Goal: Task Accomplishment & Management: Manage account settings

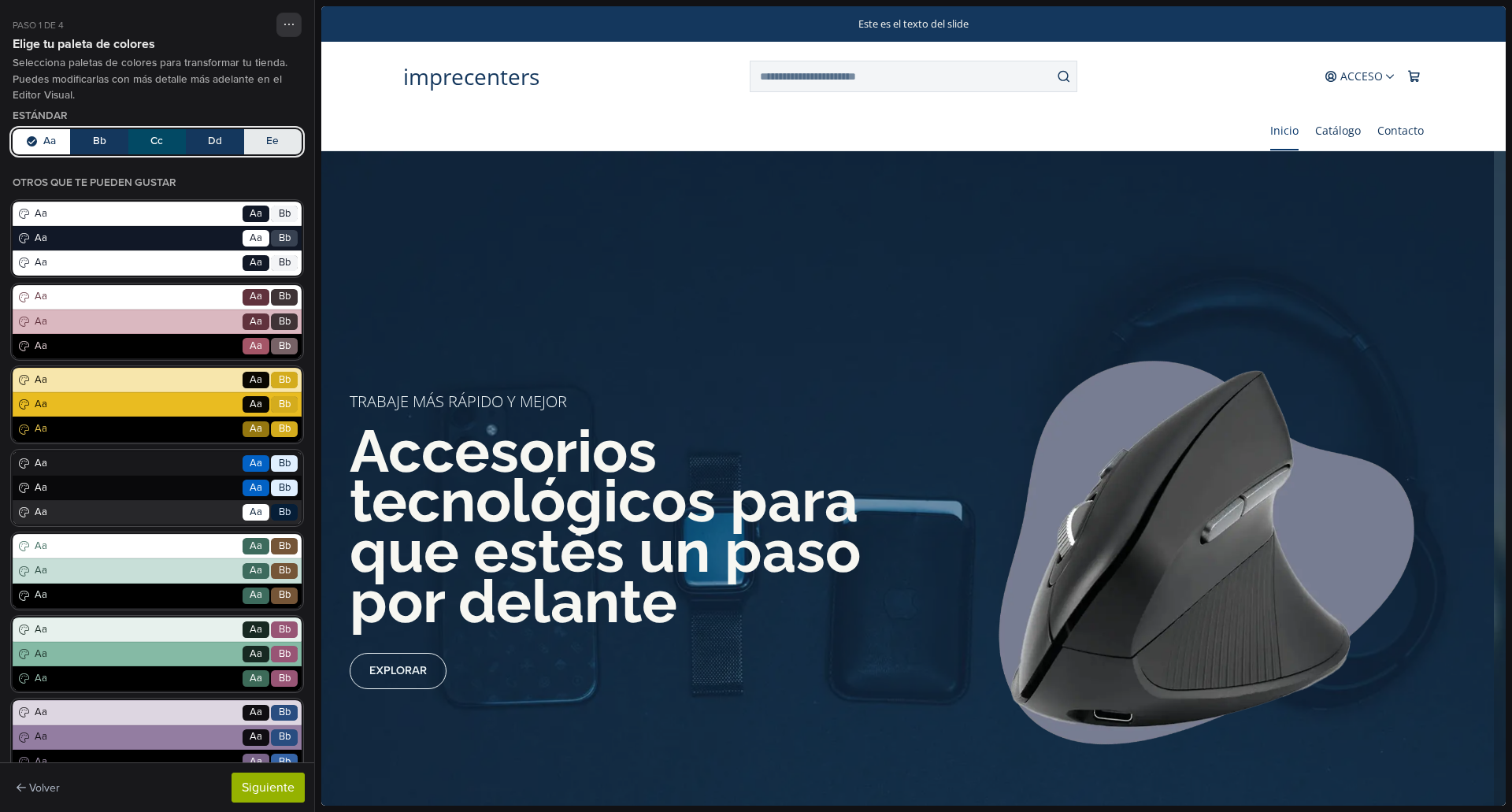
click at [169, 139] on button "Aa Bb Cc Dd Ee" at bounding box center [157, 142] width 289 height 25
click at [23, 131] on button "Aa Bb Cc Dd Ee" at bounding box center [157, 142] width 289 height 25
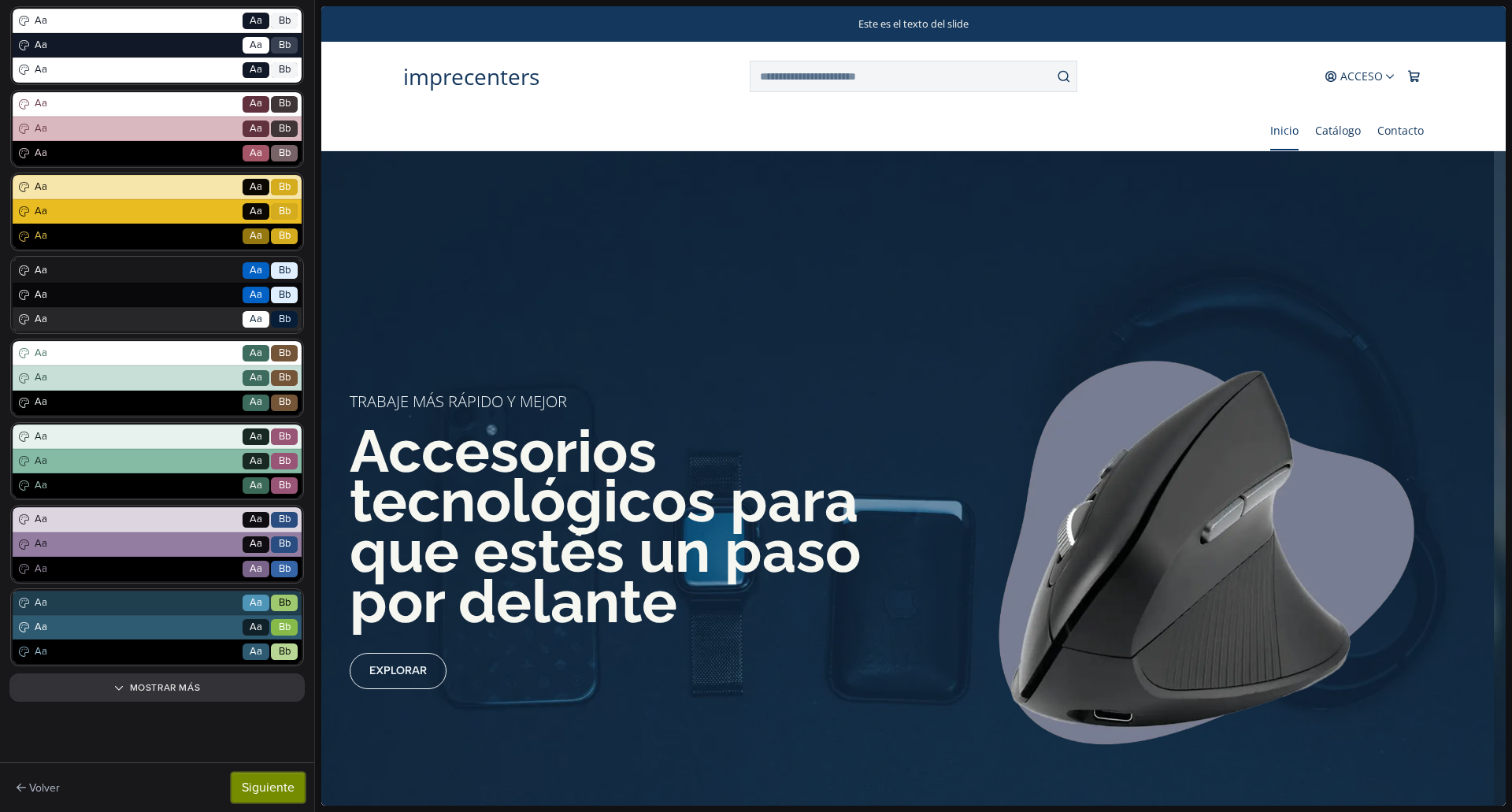
click at [241, 790] on button "Siguiente" at bounding box center [267, 788] width 73 height 30
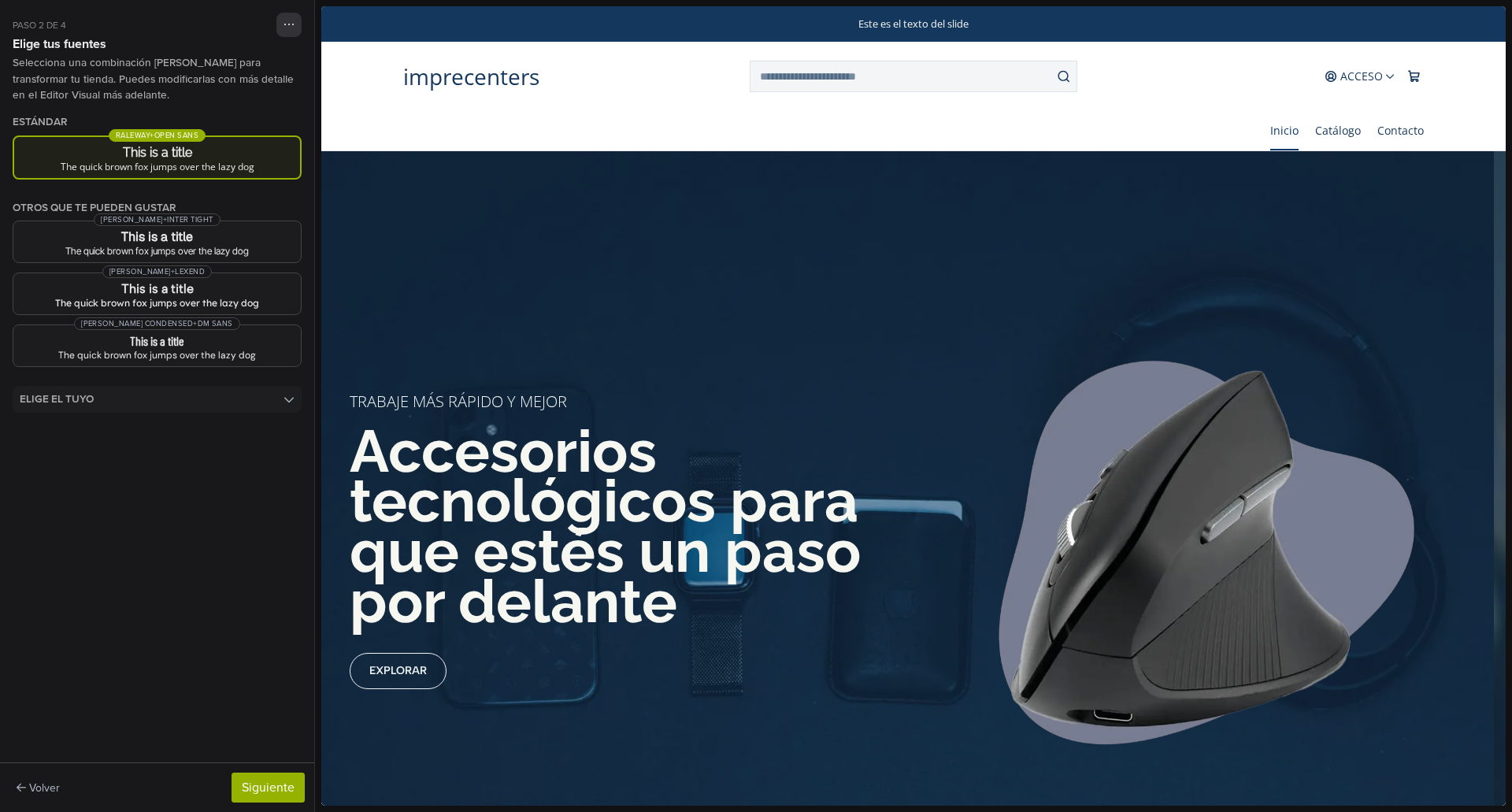
click at [160, 147] on h3 "This is a title" at bounding box center [157, 153] width 261 height 13
click at [272, 790] on button "Siguiente" at bounding box center [267, 788] width 73 height 30
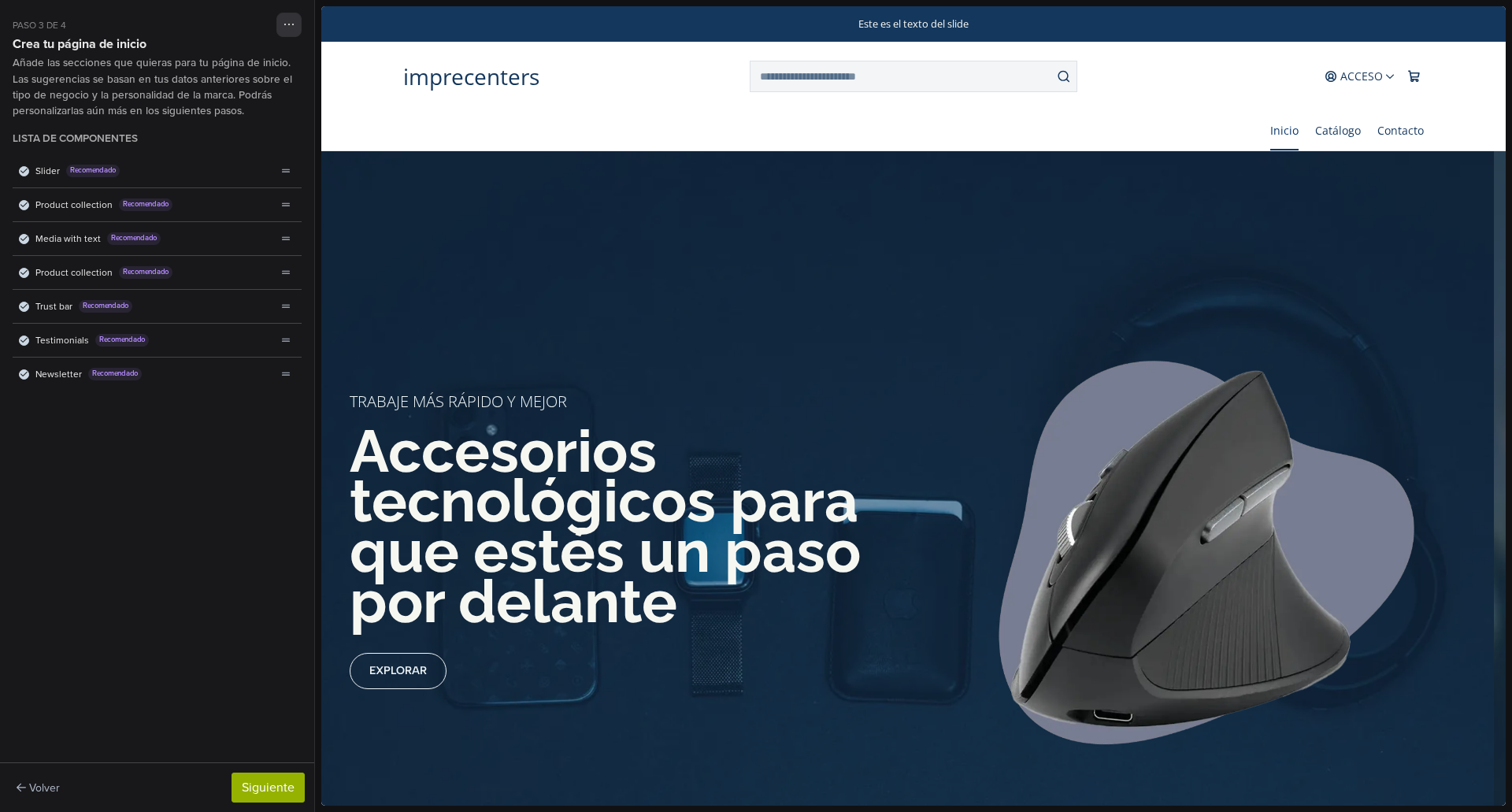
scroll to position [0, 0]
click at [272, 790] on button "Siguiente" at bounding box center [267, 788] width 73 height 30
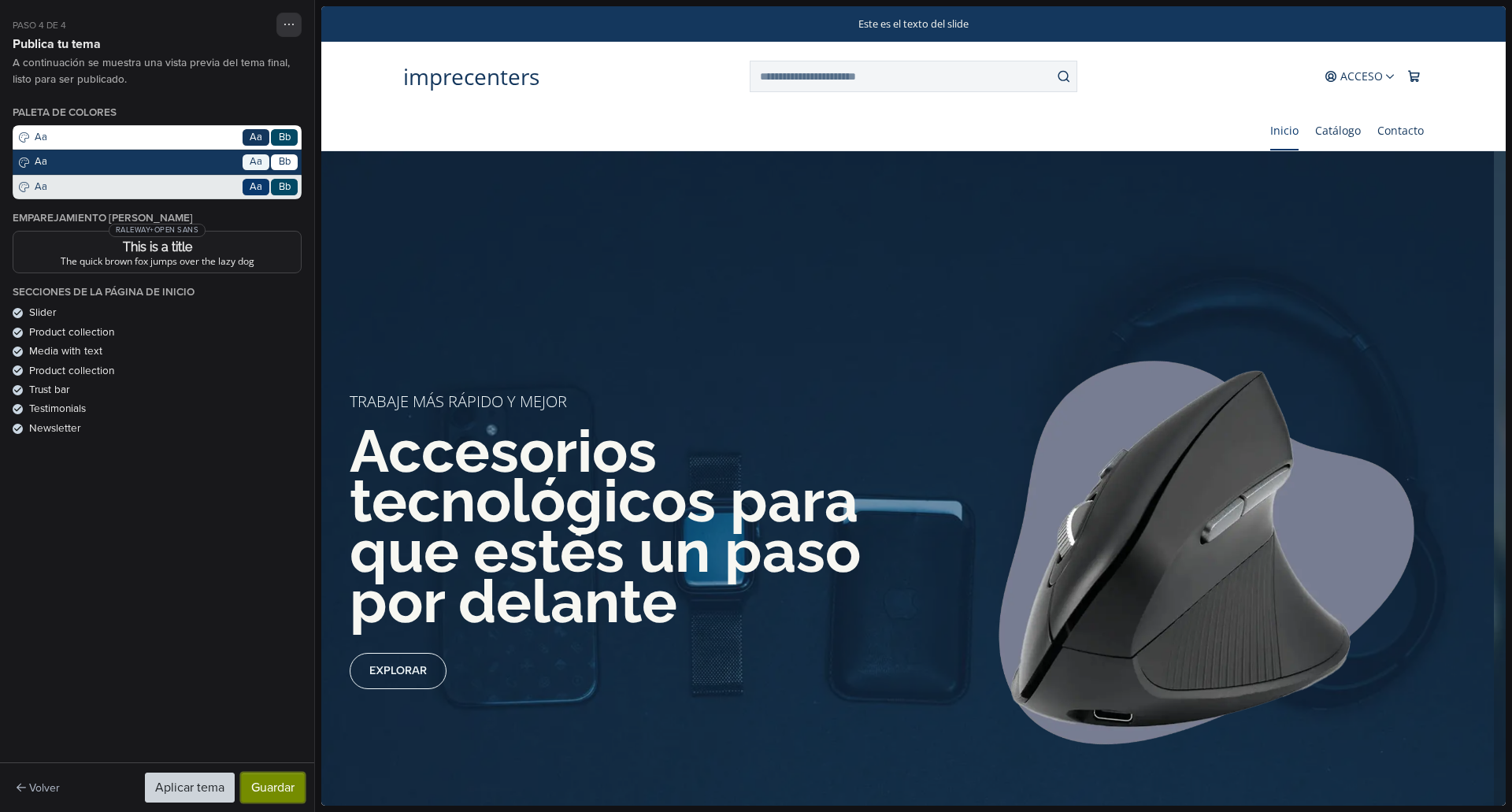
click at [272, 790] on button "Guardar" at bounding box center [272, 788] width 64 height 30
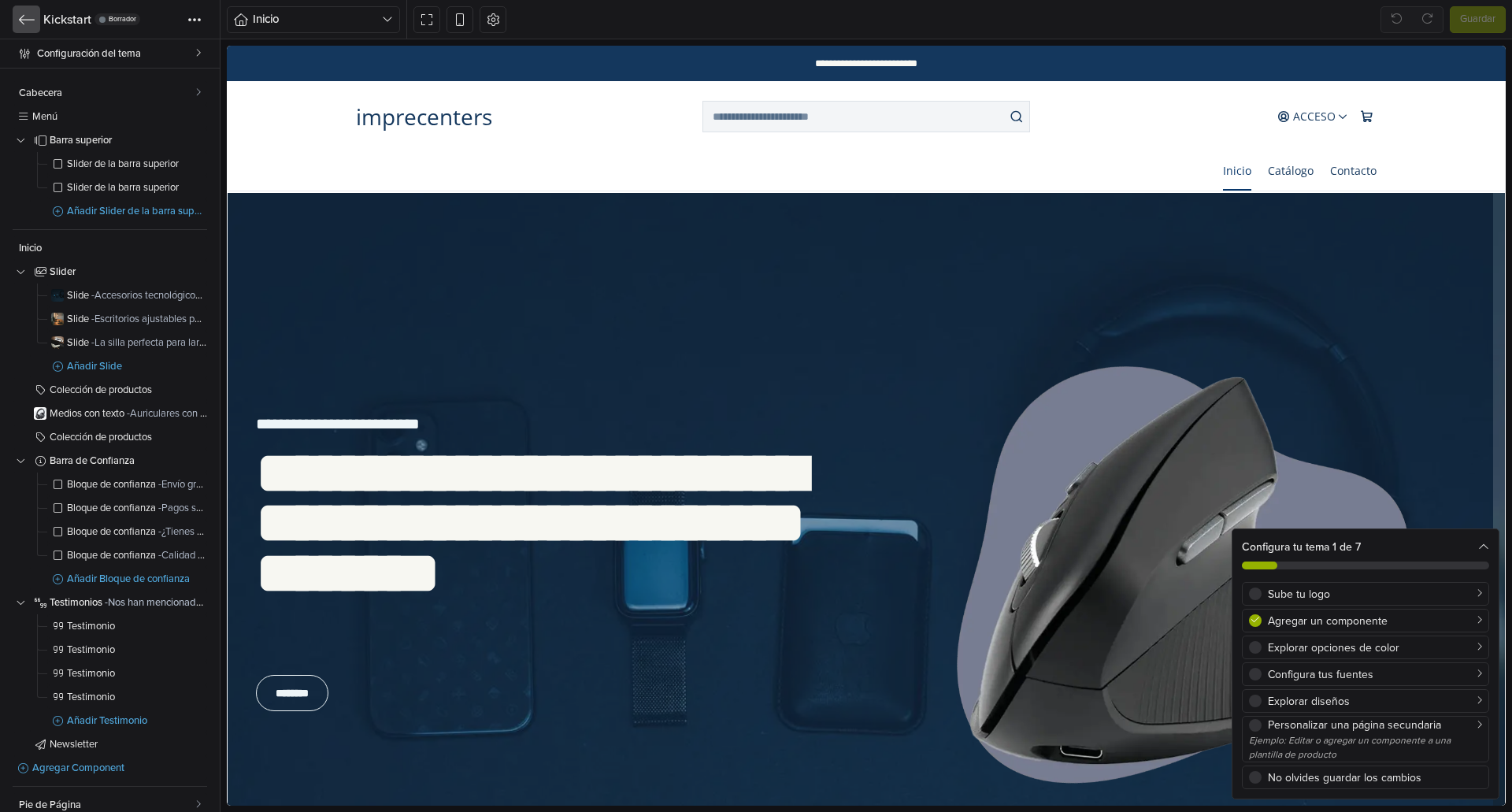
click at [24, 23] on icon at bounding box center [27, 19] width 16 height 16
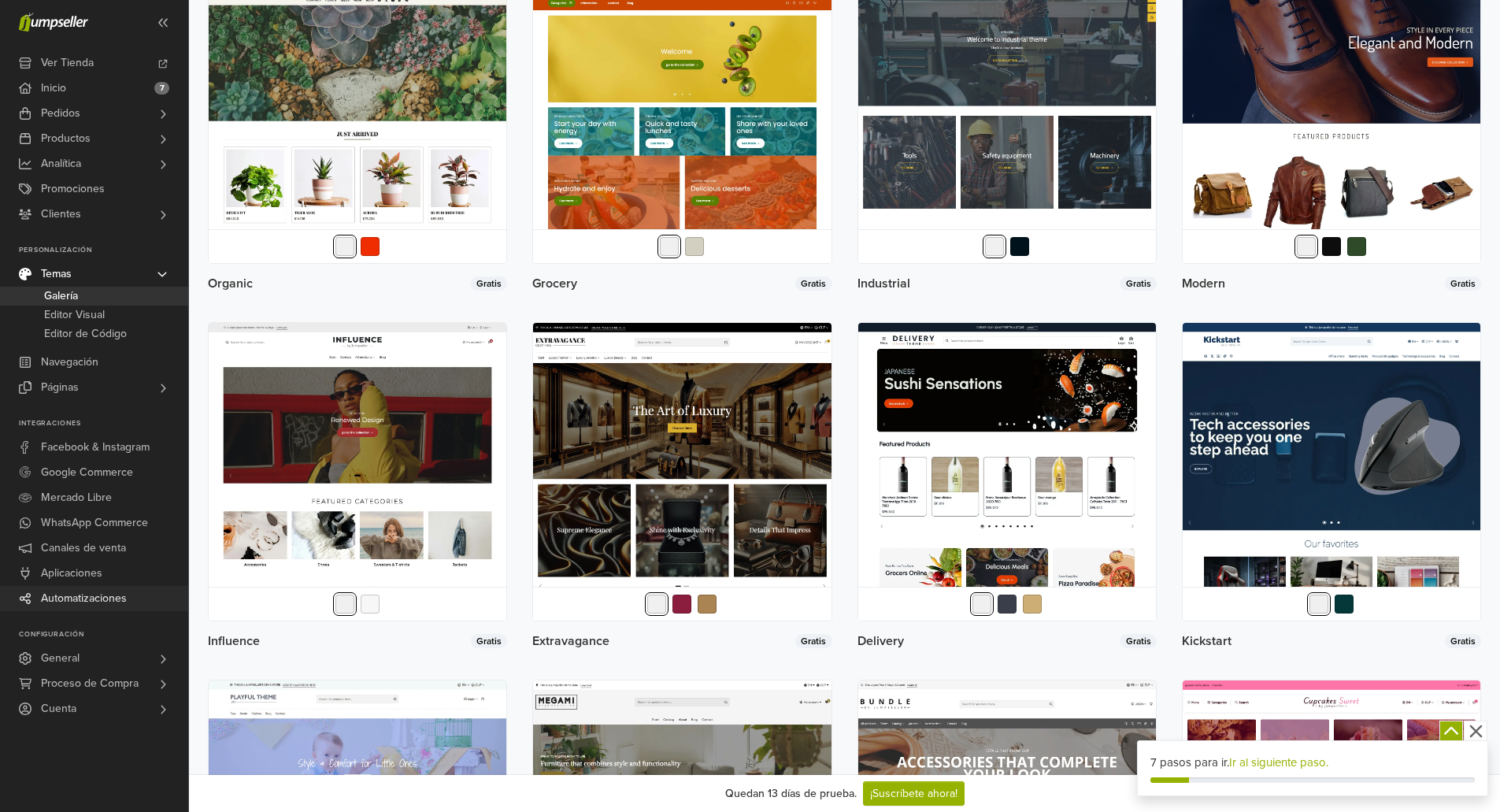
scroll to position [2609, 0]
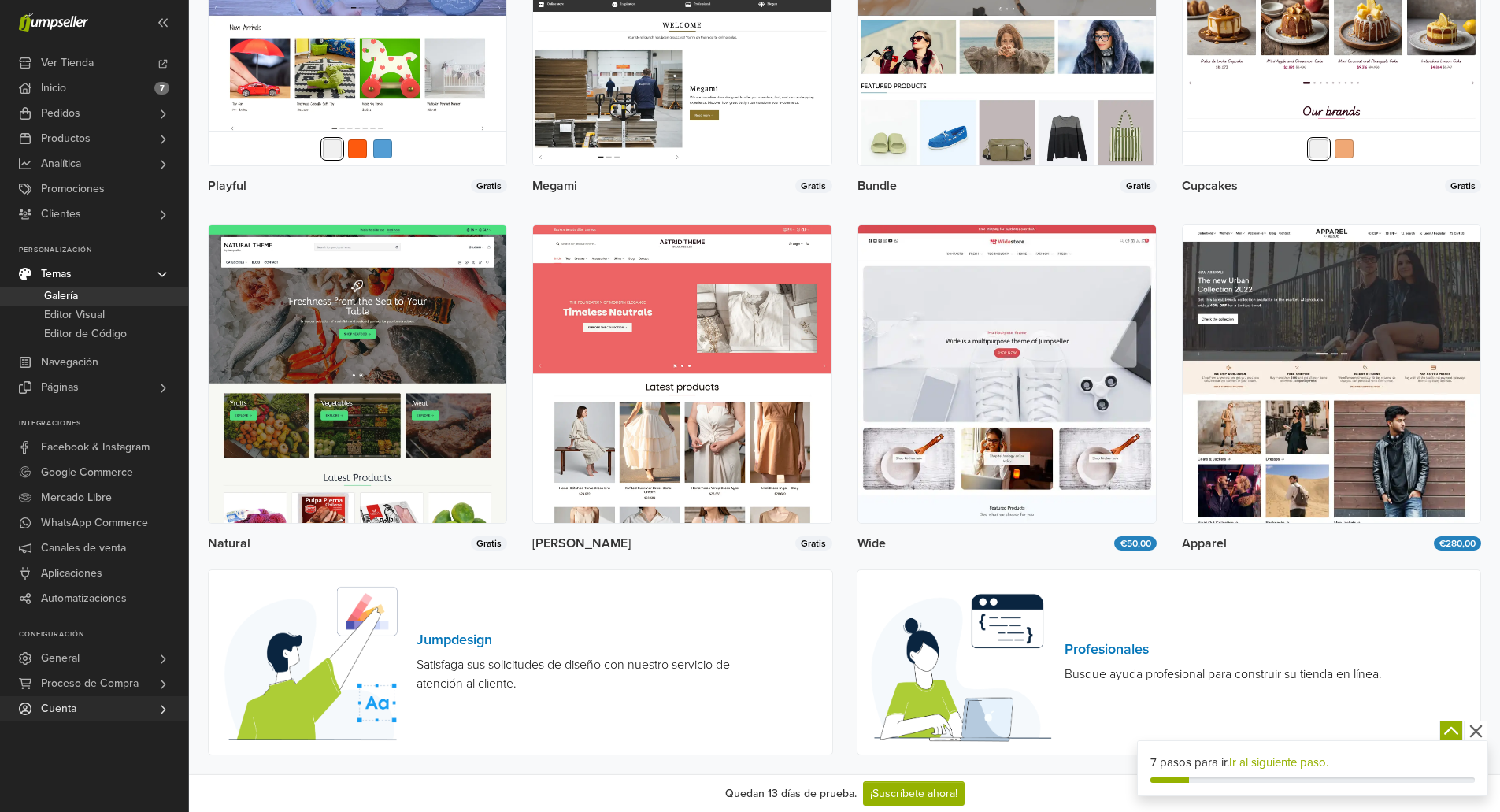
click at [96, 709] on link "Cuenta" at bounding box center [94, 709] width 189 height 25
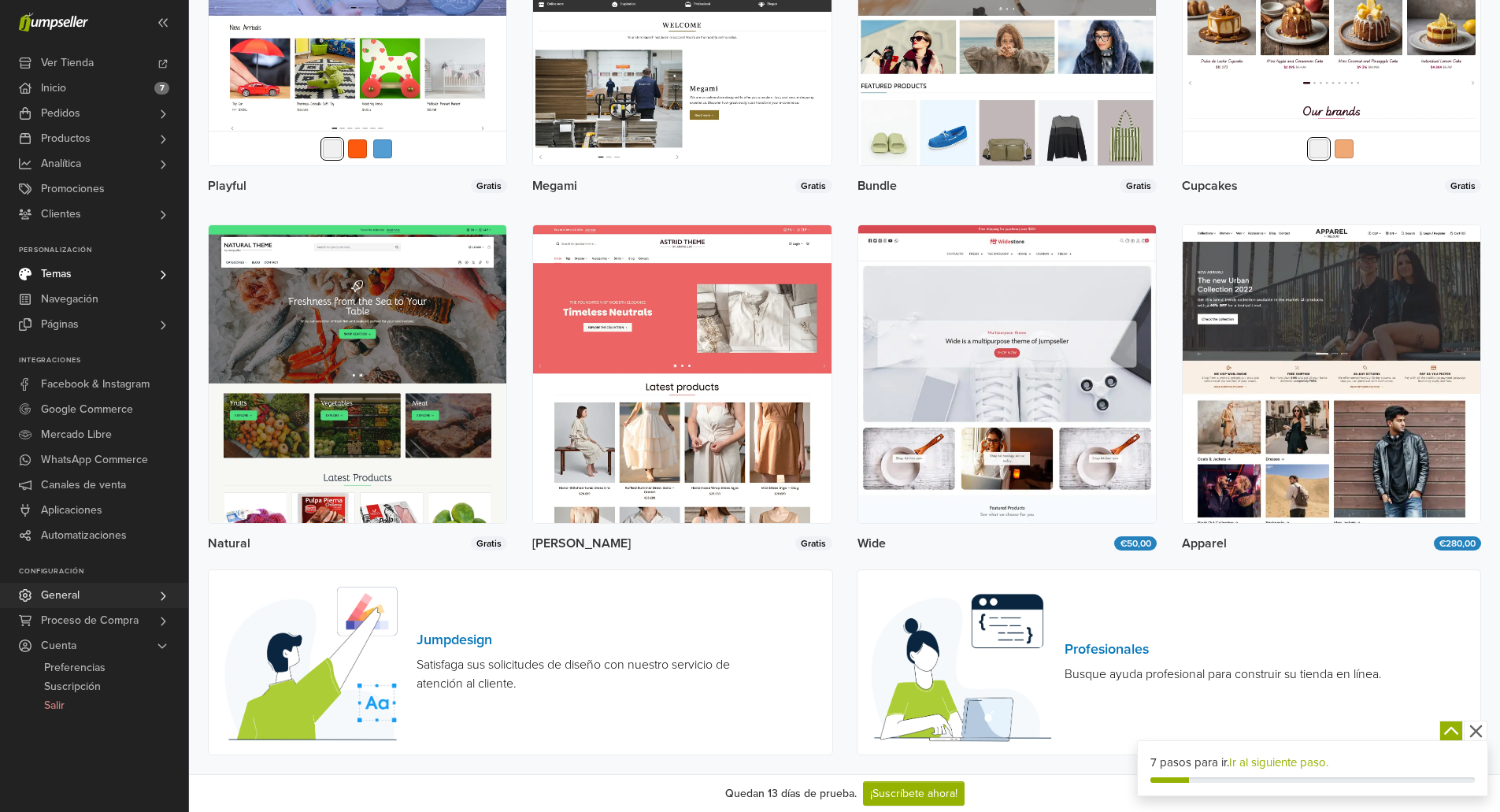
click at [99, 592] on link "General" at bounding box center [94, 595] width 189 height 25
click at [66, 666] on span "Dominios" at bounding box center [67, 674] width 45 height 19
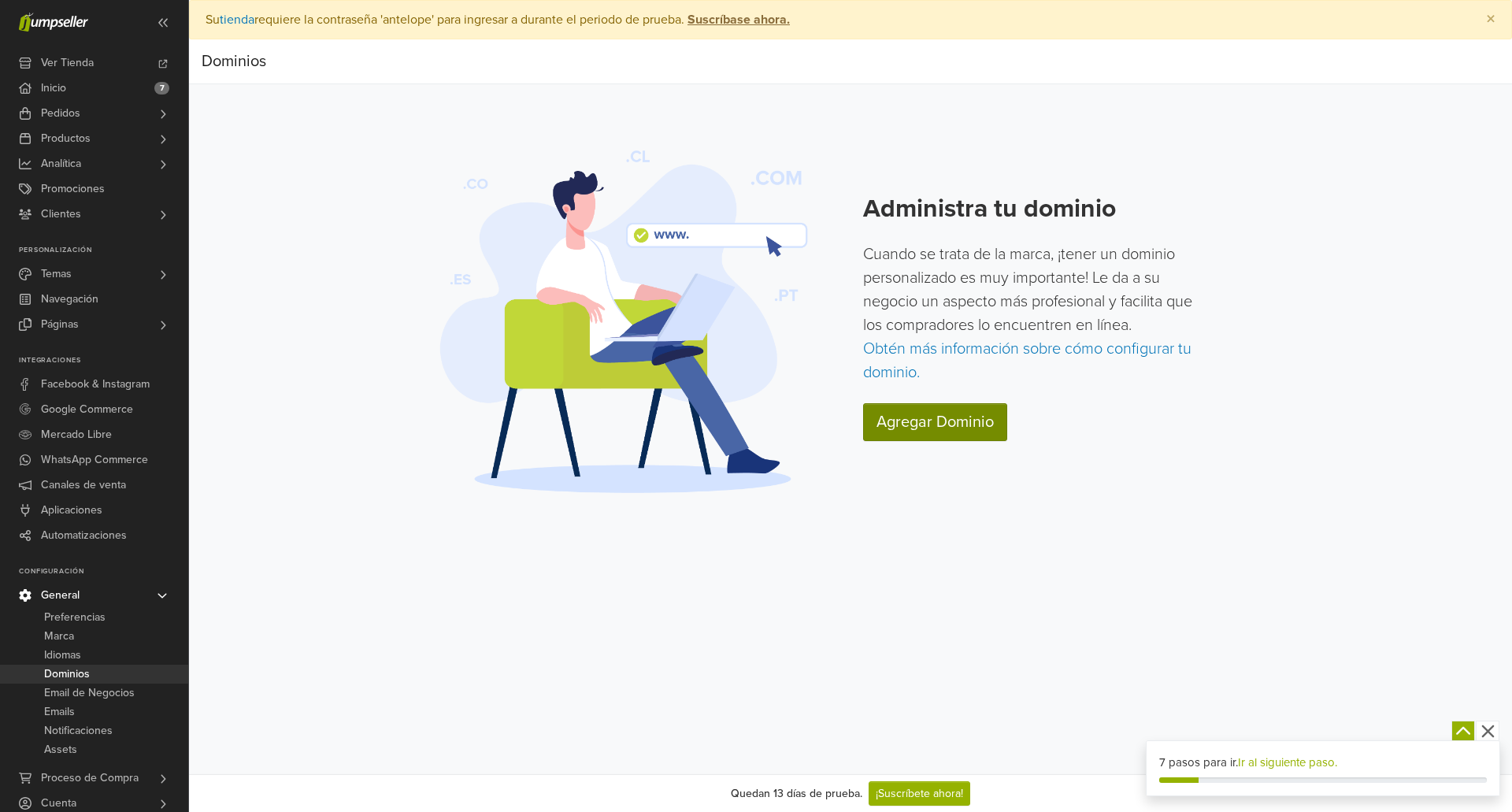
click at [938, 416] on link "Agregar Dominio" at bounding box center [935, 422] width 144 height 38
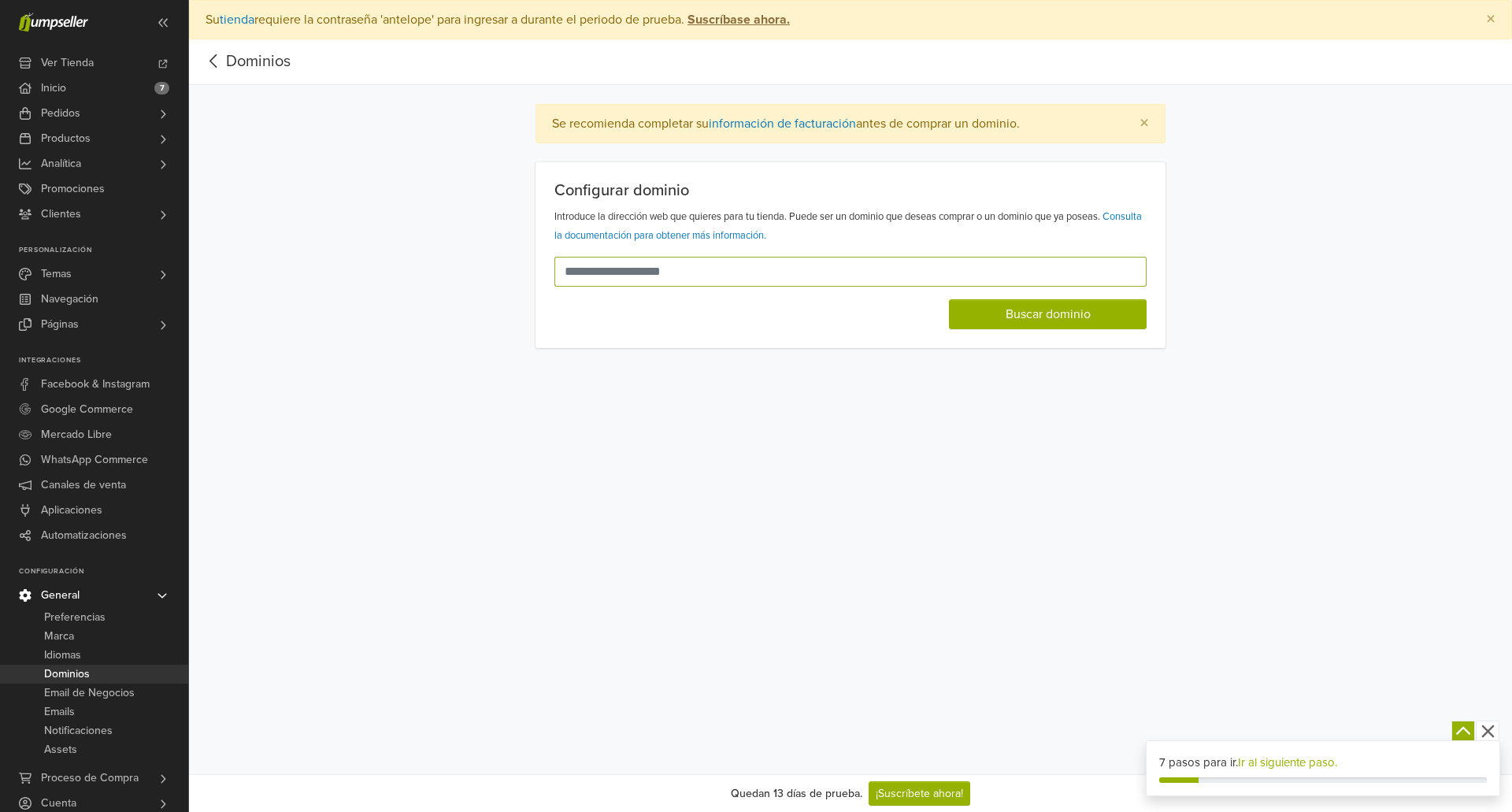
click at [660, 264] on input "text" at bounding box center [841, 272] width 573 height 30
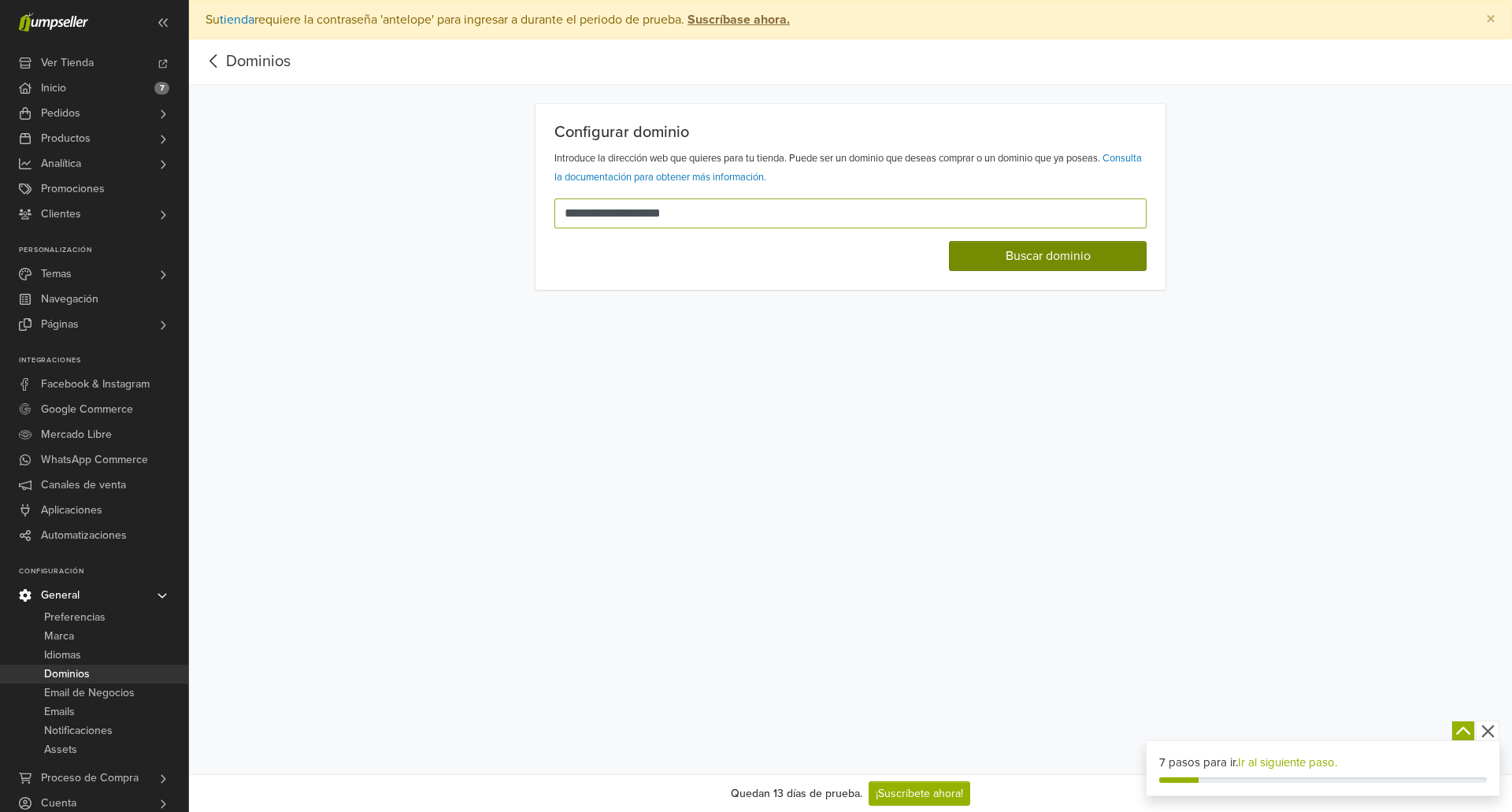
type input "**********"
click at [977, 252] on button "Buscar dominio" at bounding box center [1048, 256] width 198 height 30
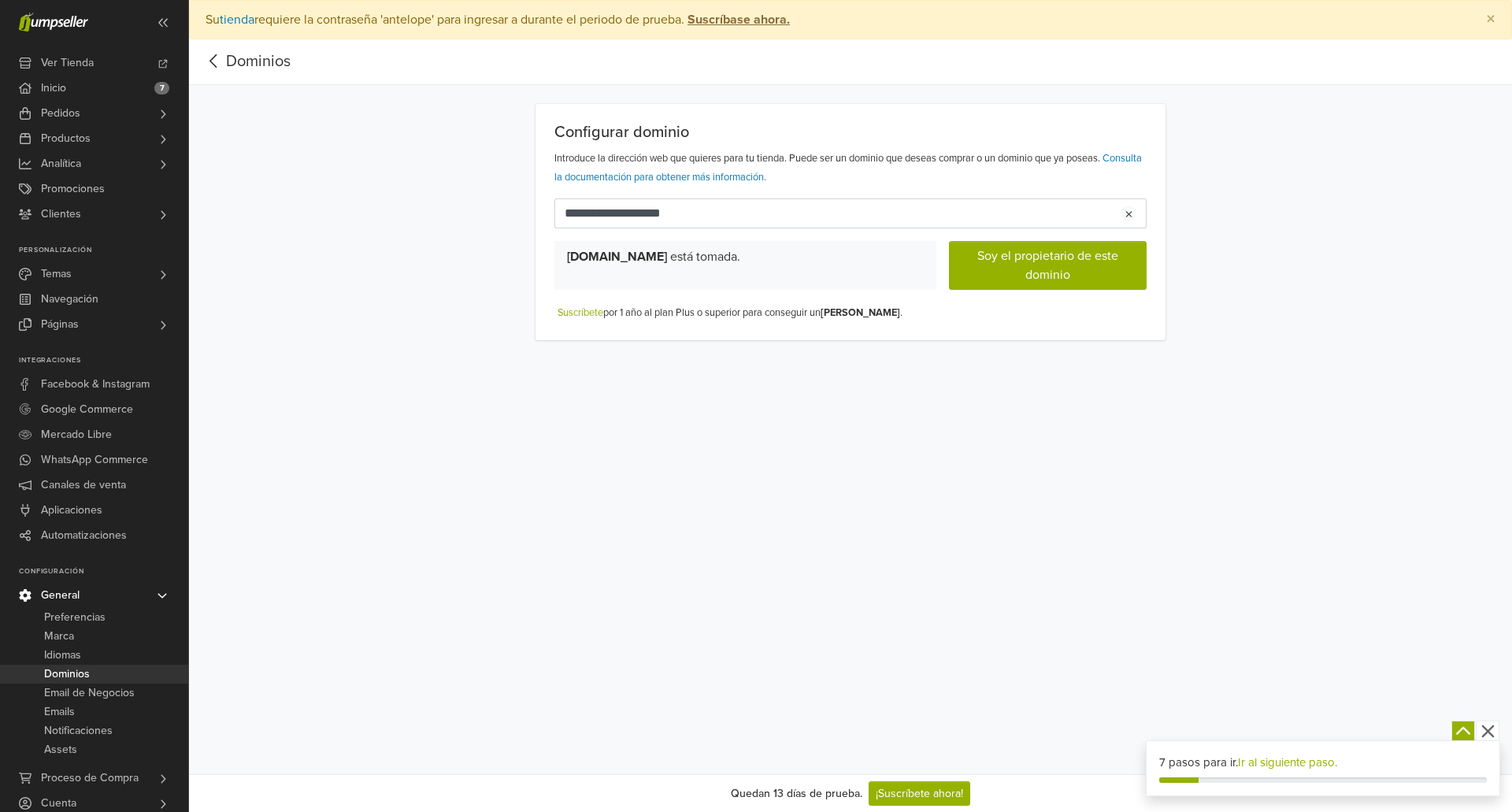
click at [1489, 730] on icon "button" at bounding box center [1487, 731] width 13 height 13
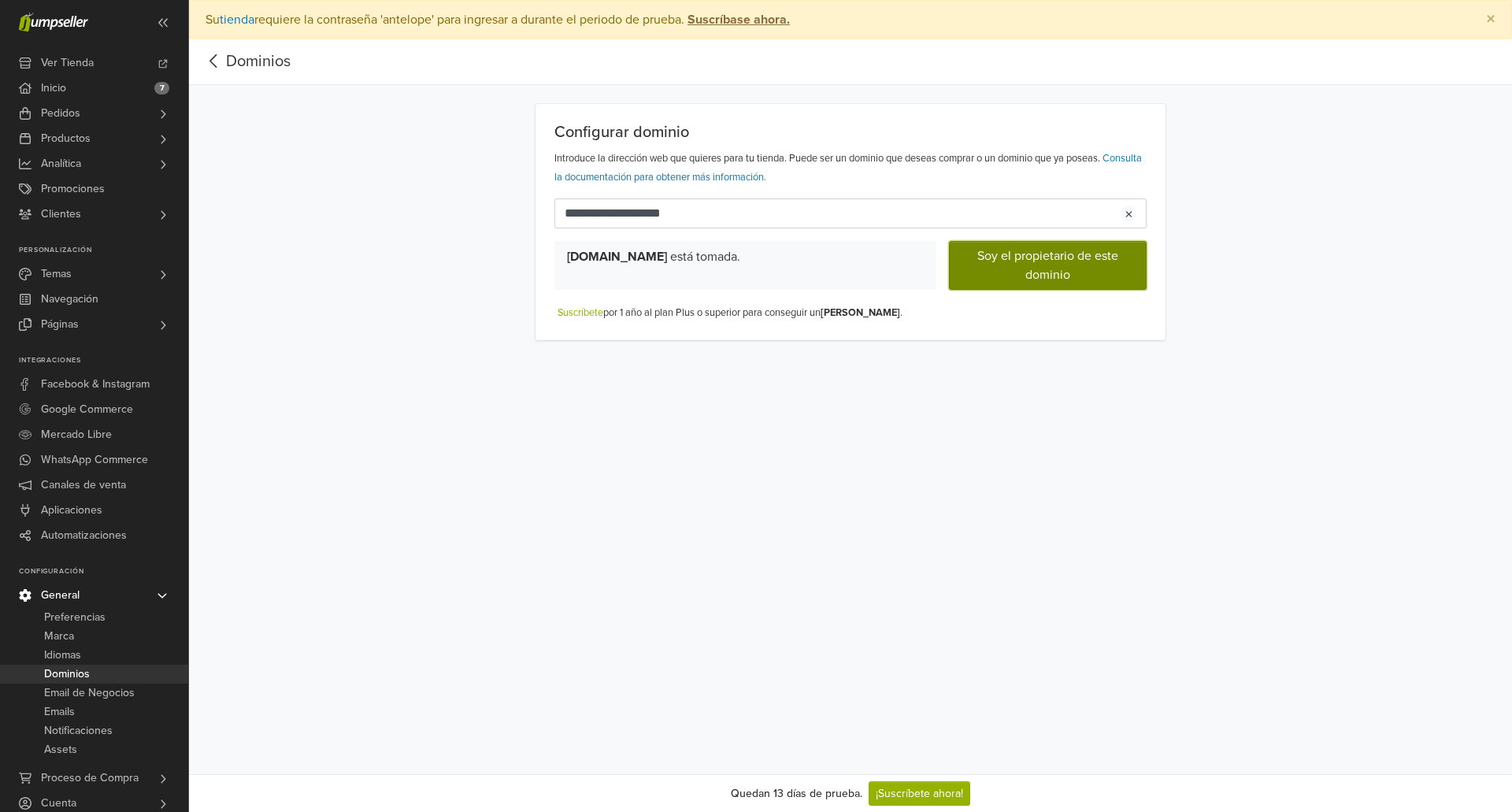
click at [1043, 272] on button "Soy el propietario de este dominio" at bounding box center [1048, 265] width 198 height 49
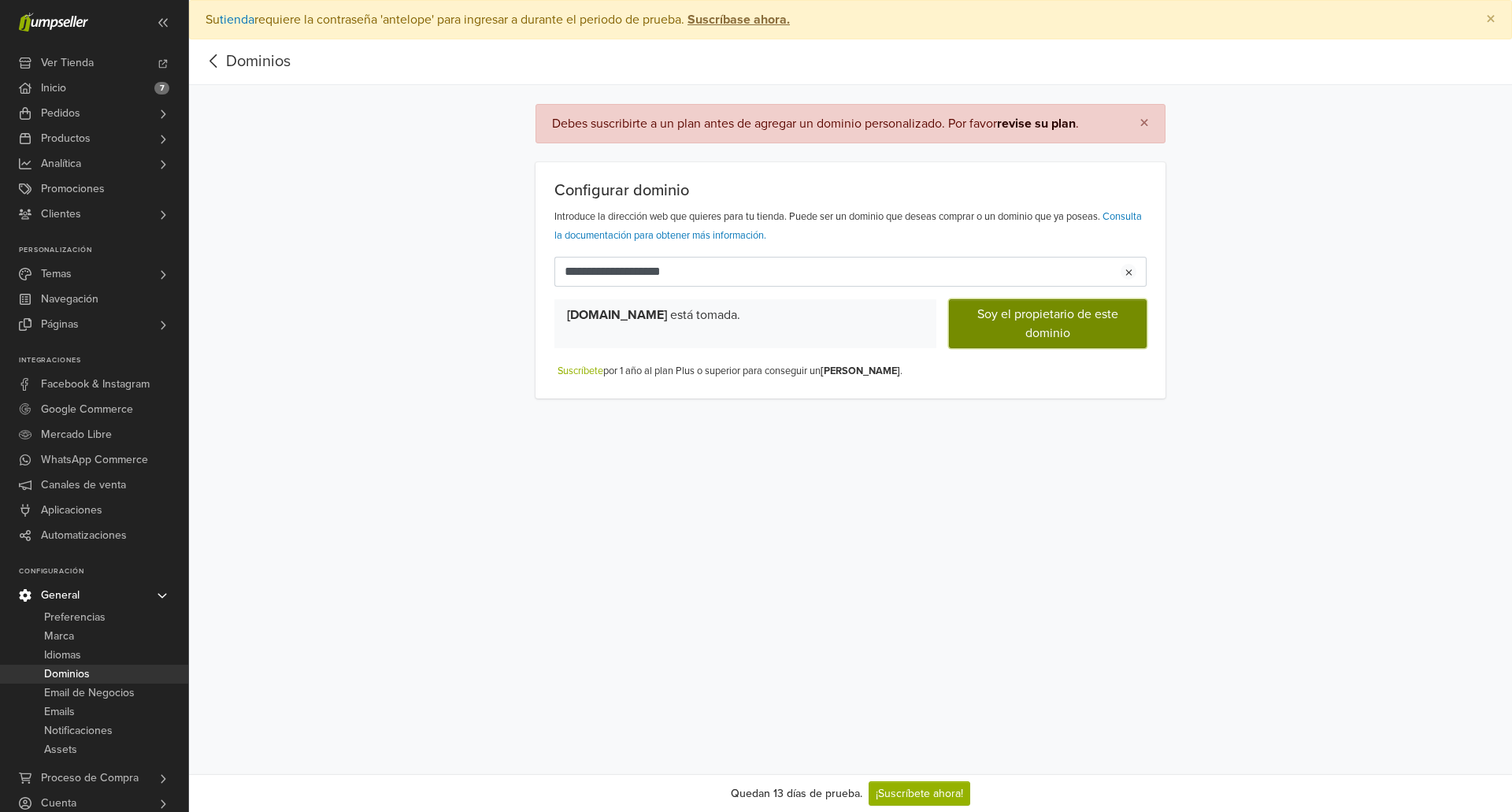
click at [990, 320] on button "Soy el propietario de este dominio" at bounding box center [1048, 323] width 198 height 49
click at [1042, 318] on button "Soy el propietario de este dominio" at bounding box center [1048, 323] width 198 height 49
click at [1145, 119] on span "×" at bounding box center [1143, 122] width 9 height 23
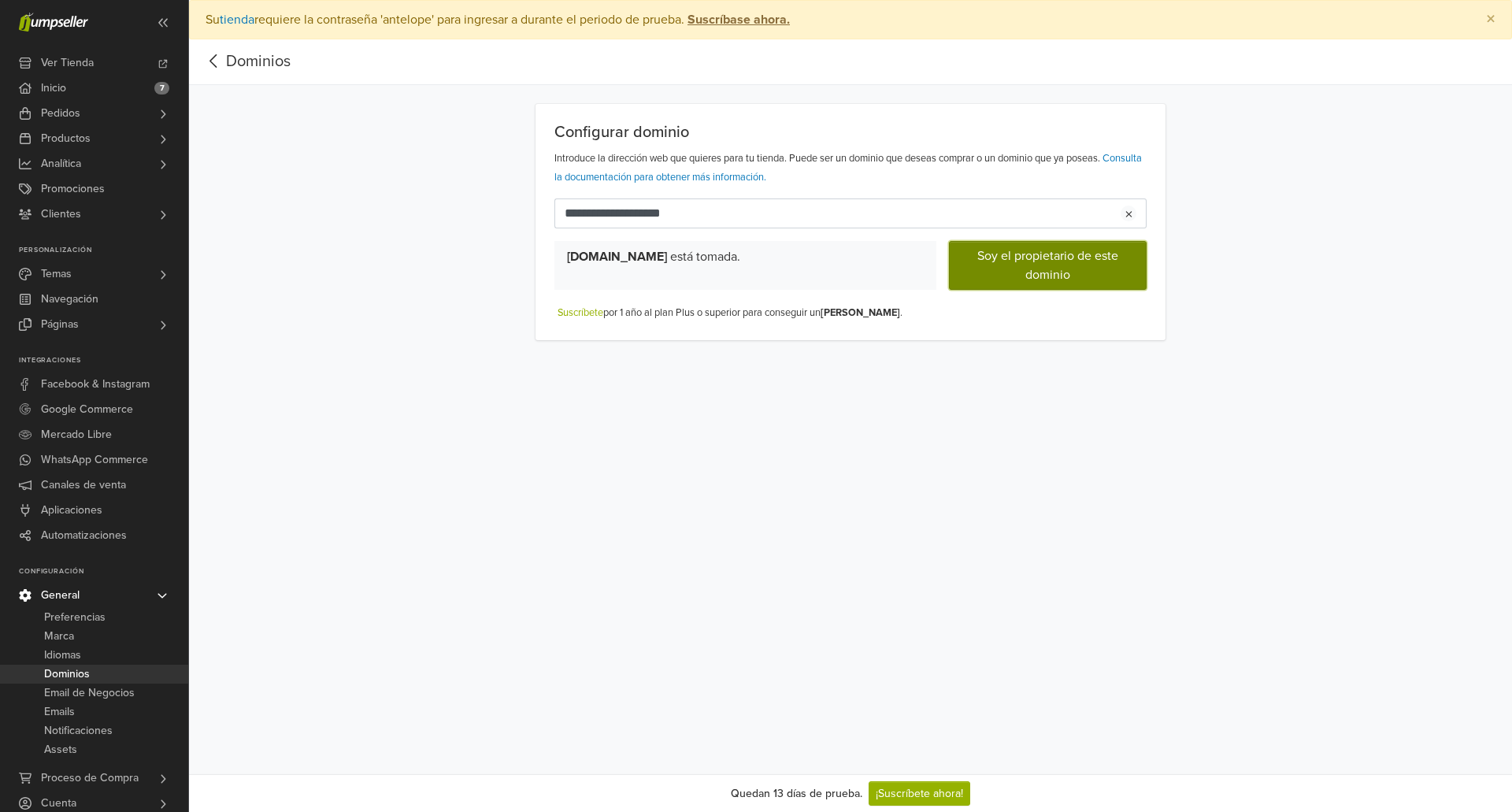
click at [1027, 264] on button "Soy el propietario de este dominio" at bounding box center [1048, 265] width 198 height 49
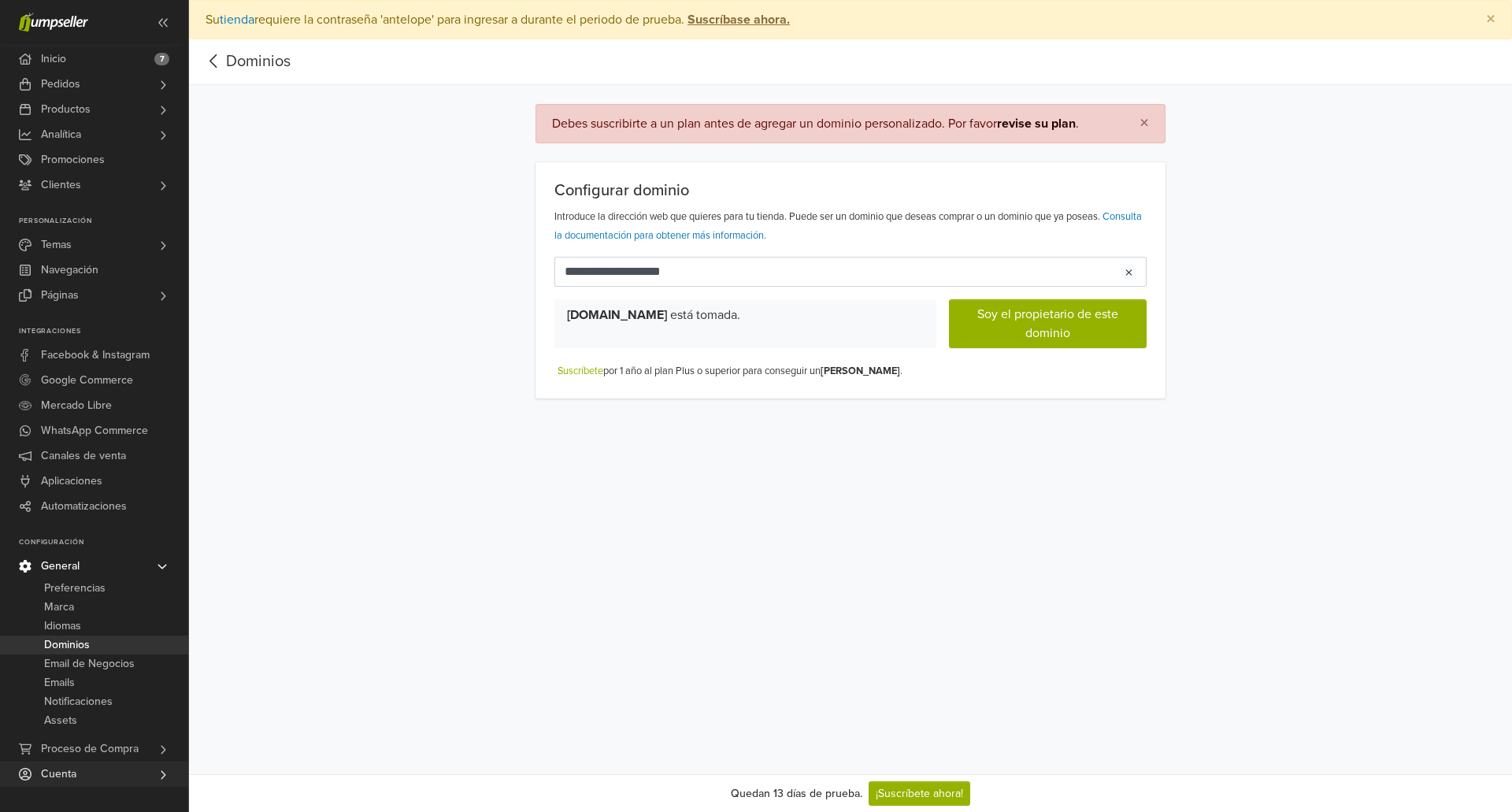
click at [70, 776] on span "Cuenta" at bounding box center [59, 773] width 35 height 25
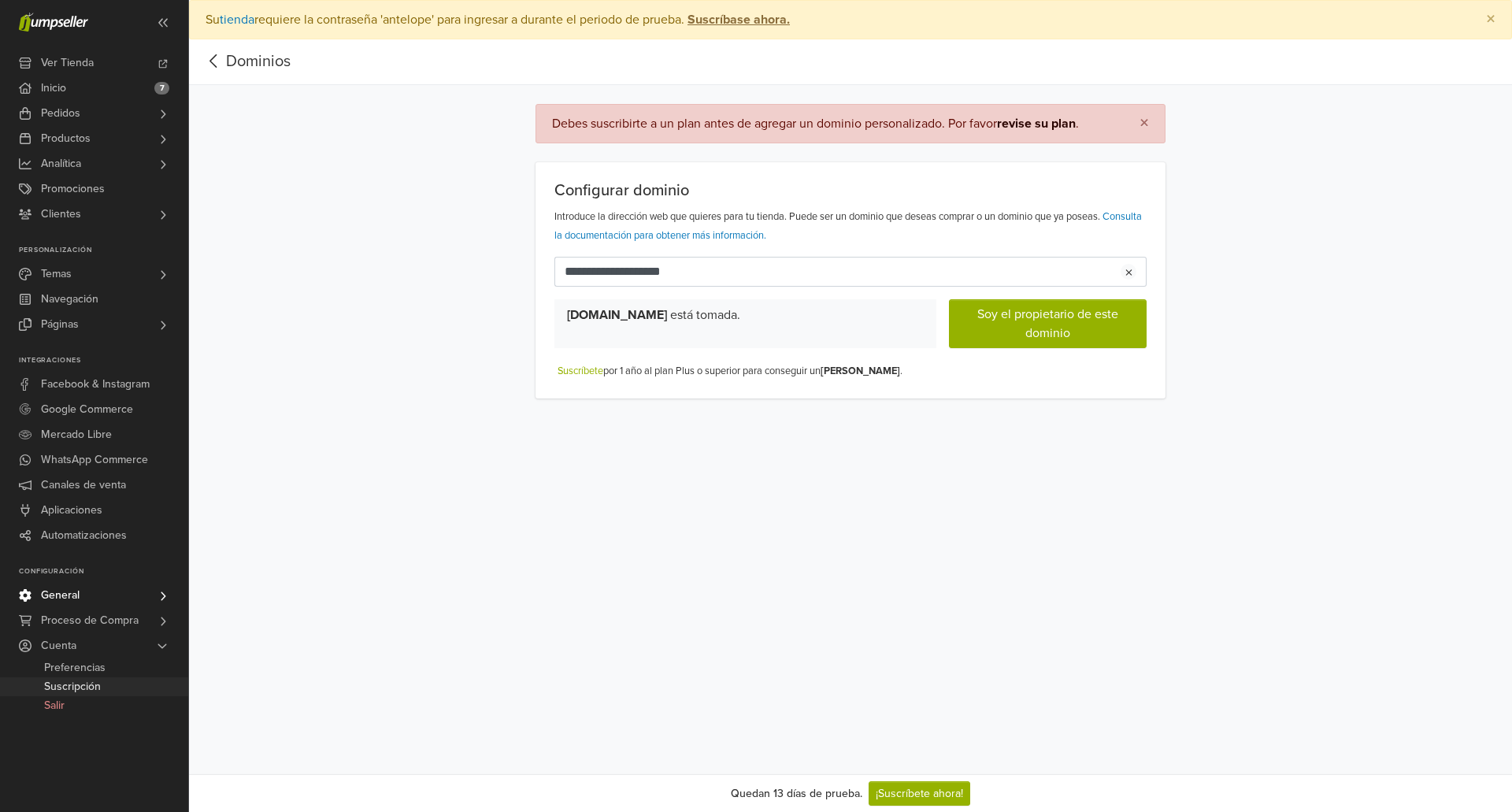
click at [67, 689] on span "Suscripción" at bounding box center [73, 686] width 57 height 19
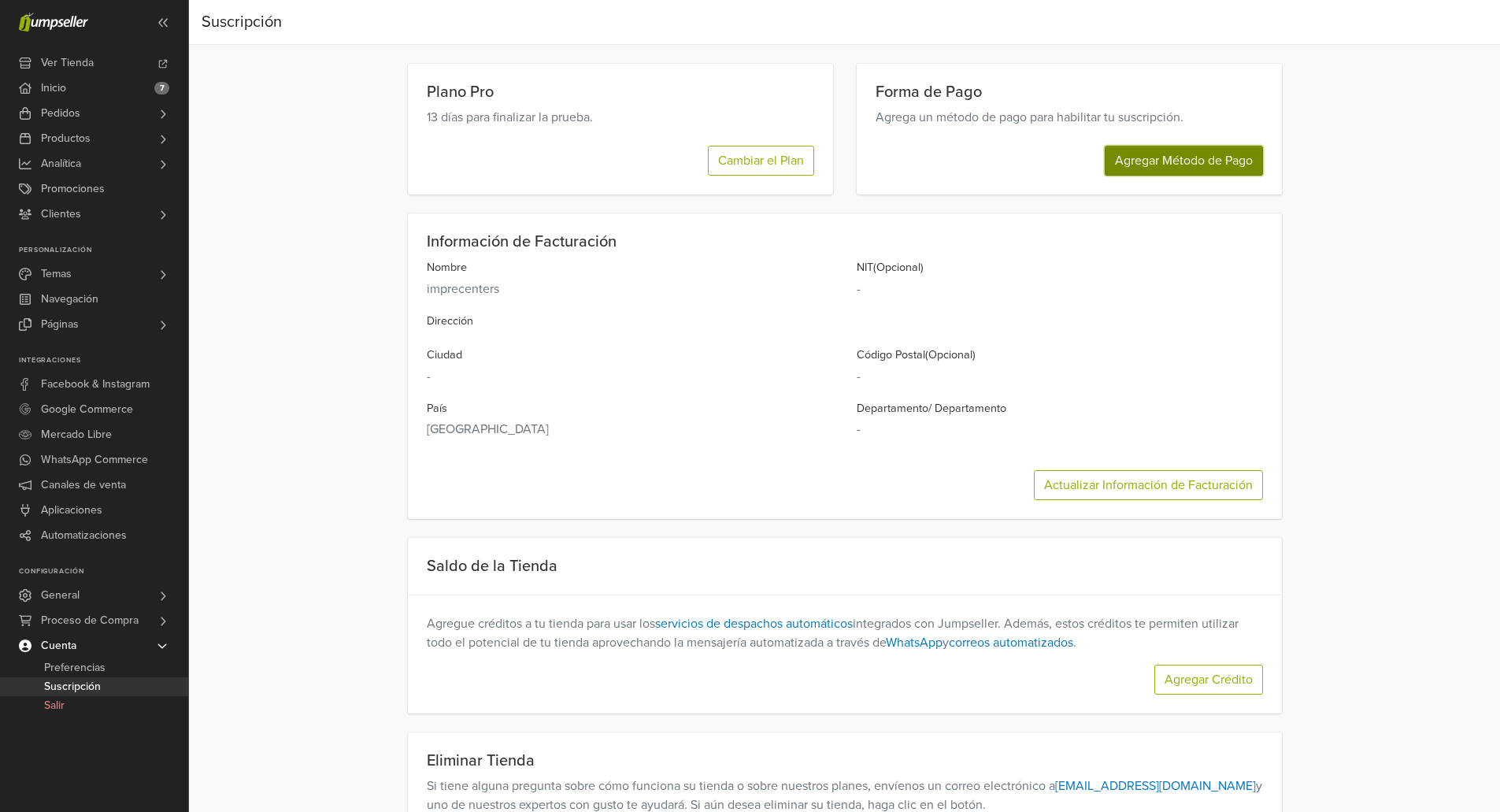
click at [1178, 161] on button "Agregar Método de Pago" at bounding box center [1183, 161] width 158 height 30
click at [757, 159] on button "Cambiar el Plan" at bounding box center [761, 161] width 106 height 30
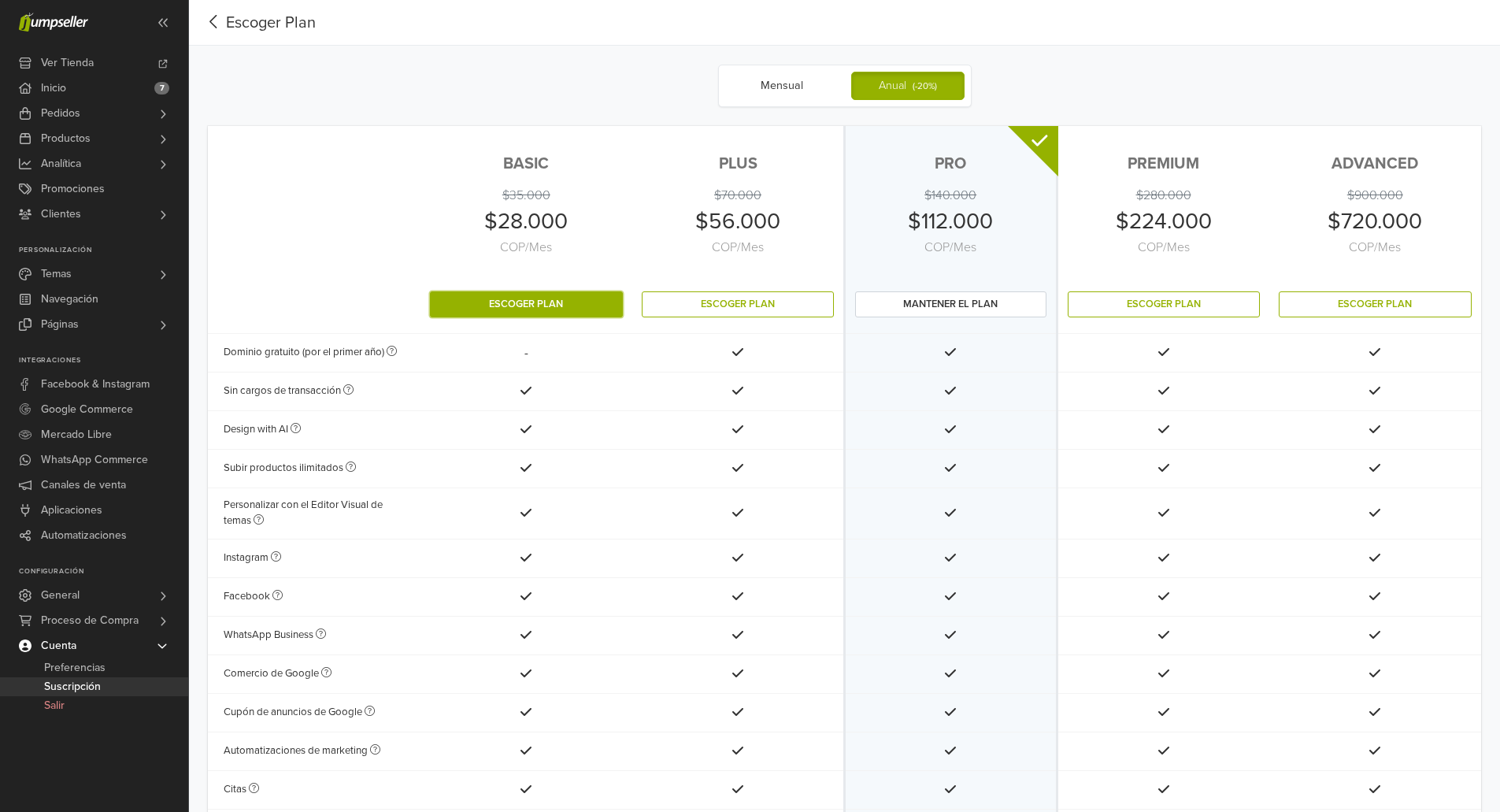
click at [523, 303] on button "Escoger Plan" at bounding box center [526, 304] width 194 height 26
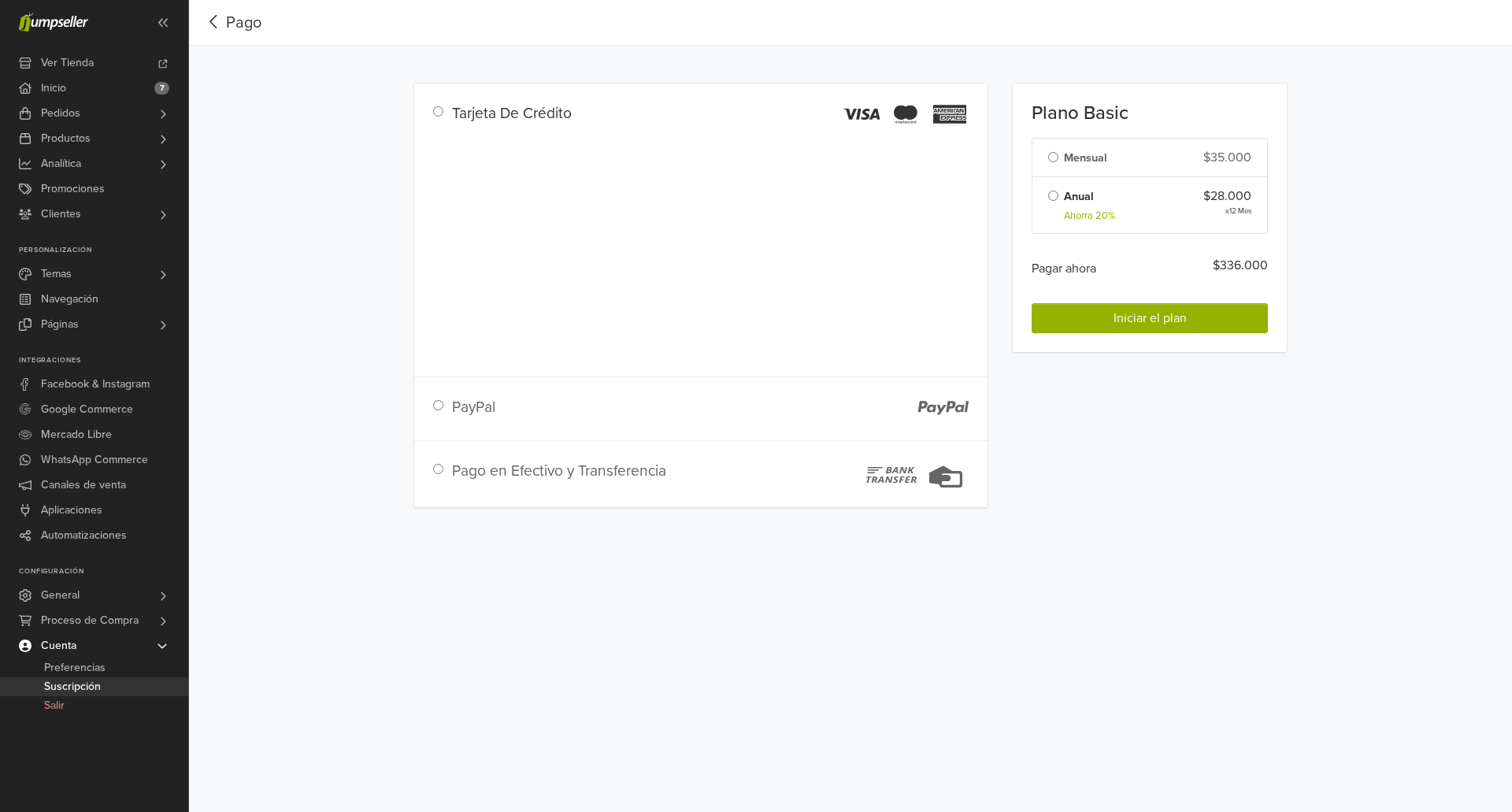
click at [1243, 736] on div "Preferencias Suscripción Salir Pago Pago Tarjeta De Crédito PayPal Pago en Efec…" at bounding box center [850, 406] width 1323 height 812
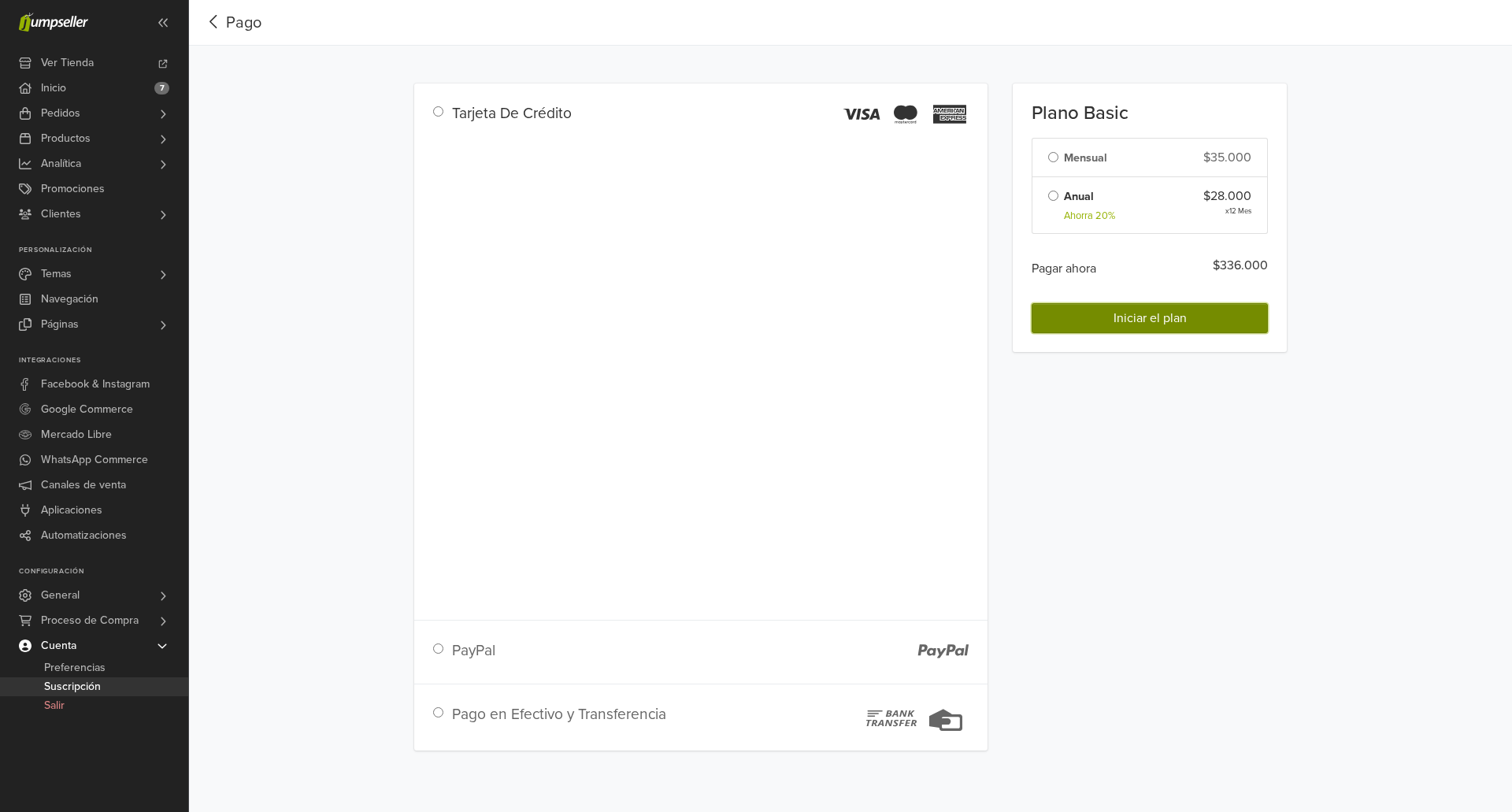
click at [1137, 330] on button "Iniciar el plan" at bounding box center [1150, 318] width 236 height 30
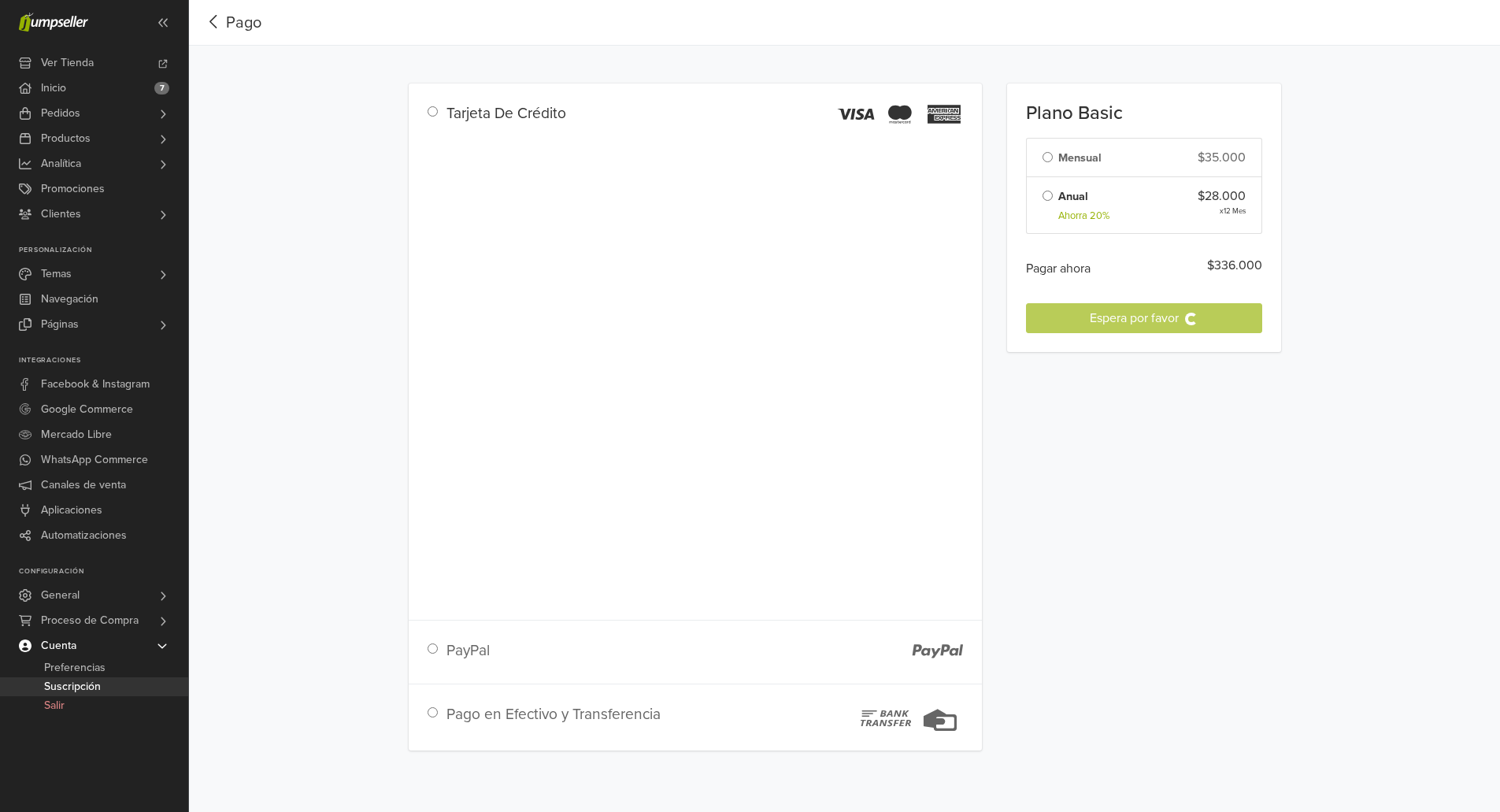
click at [1051, 157] on div "Plano Basic Cambiar el Plan Mensual $35.000 Anual Ahorra 20% $28.000 x 12 Mes P…" at bounding box center [1144, 416] width 299 height 705
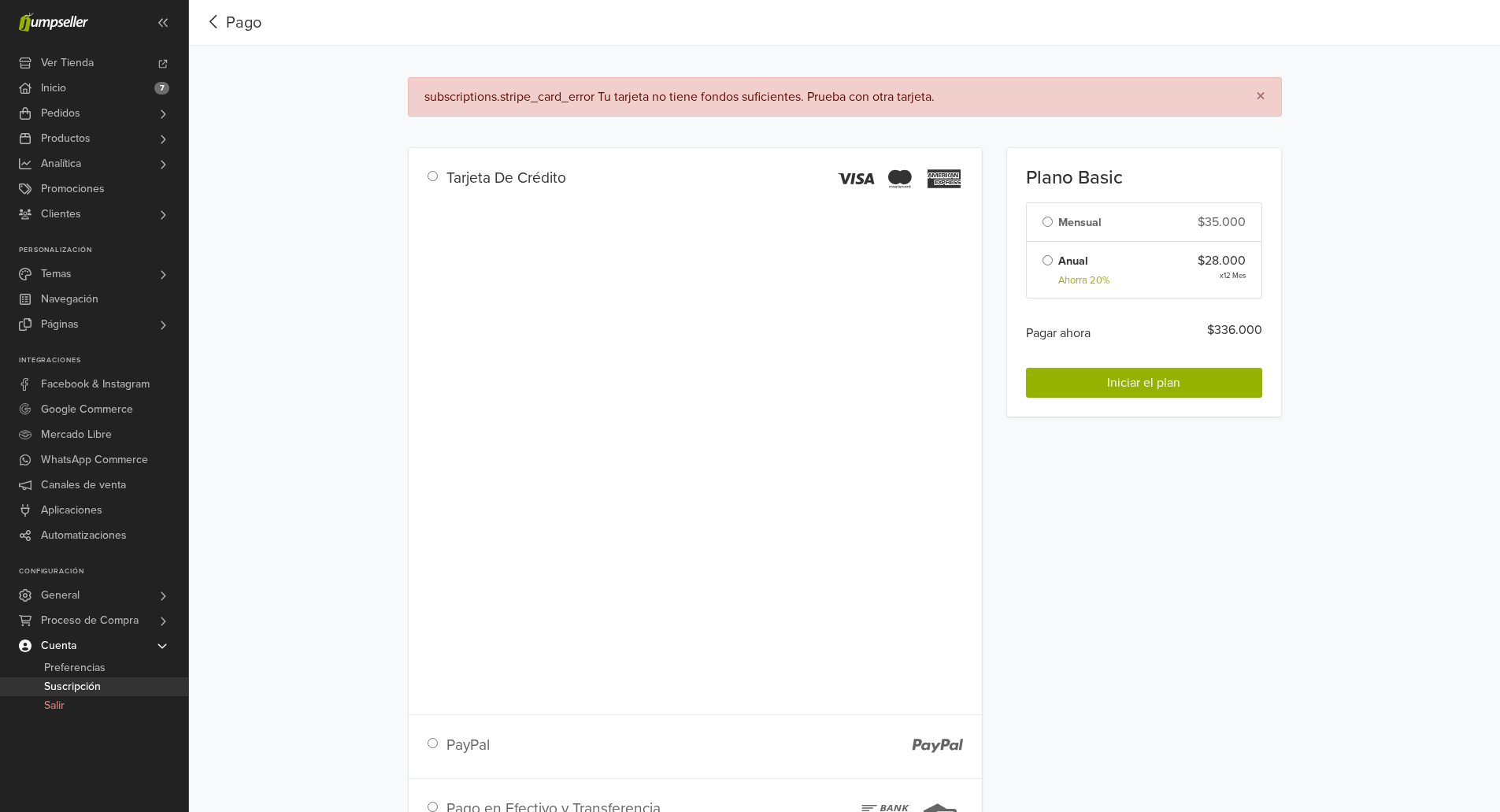
click at [1051, 157] on div "Plano Basic Cambiar el Plan Mensual $35.000 Anual Ahorra 20% $28.000 x 12 Mes P…" at bounding box center [1144, 282] width 274 height 268
click at [1041, 227] on li "Mensual $35.000" at bounding box center [1144, 221] width 236 height 39
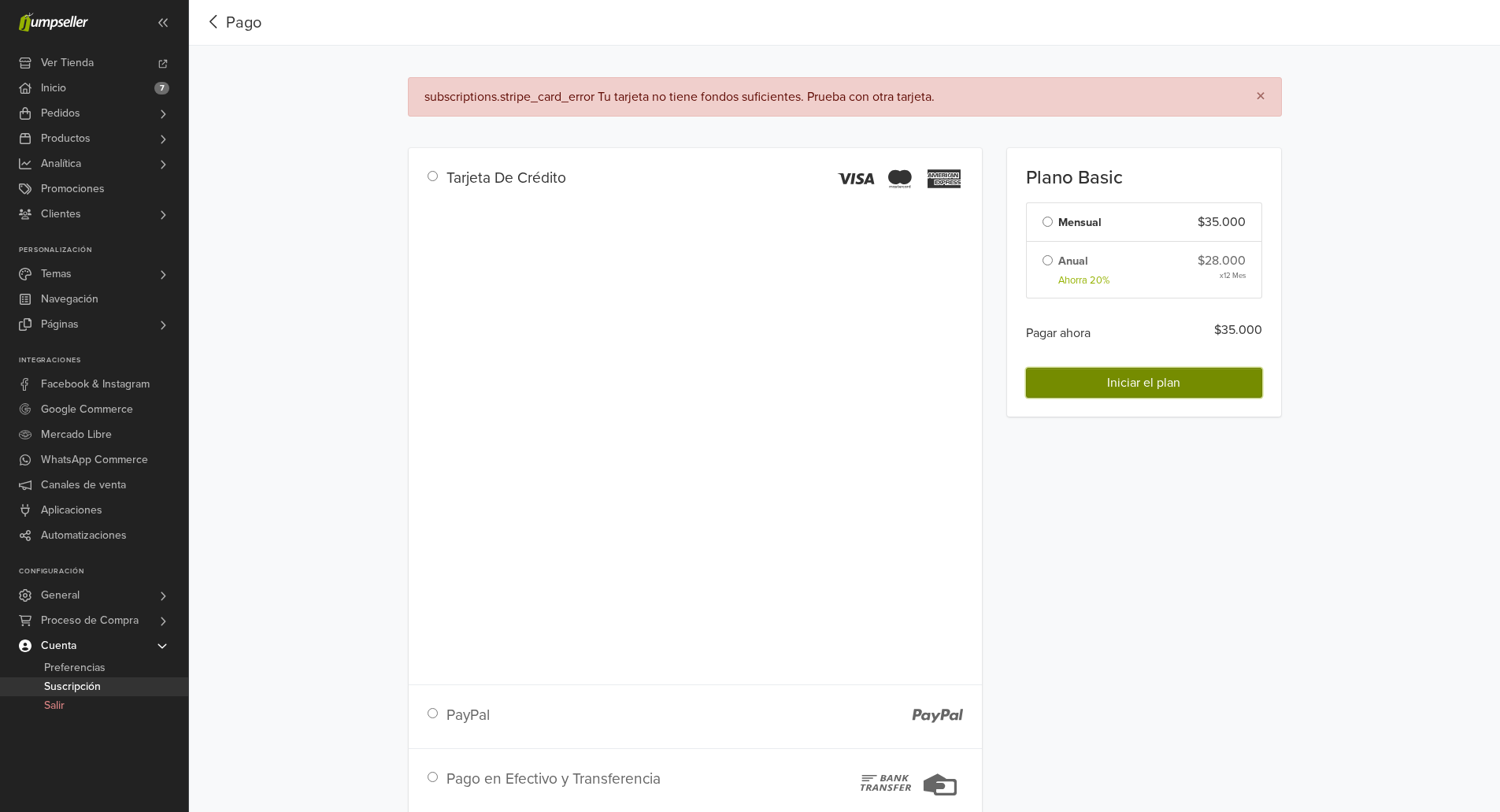
click at [1125, 385] on span "Iniciar el plan" at bounding box center [1143, 382] width 73 height 16
